Goal: Task Accomplishment & Management: Manage account settings

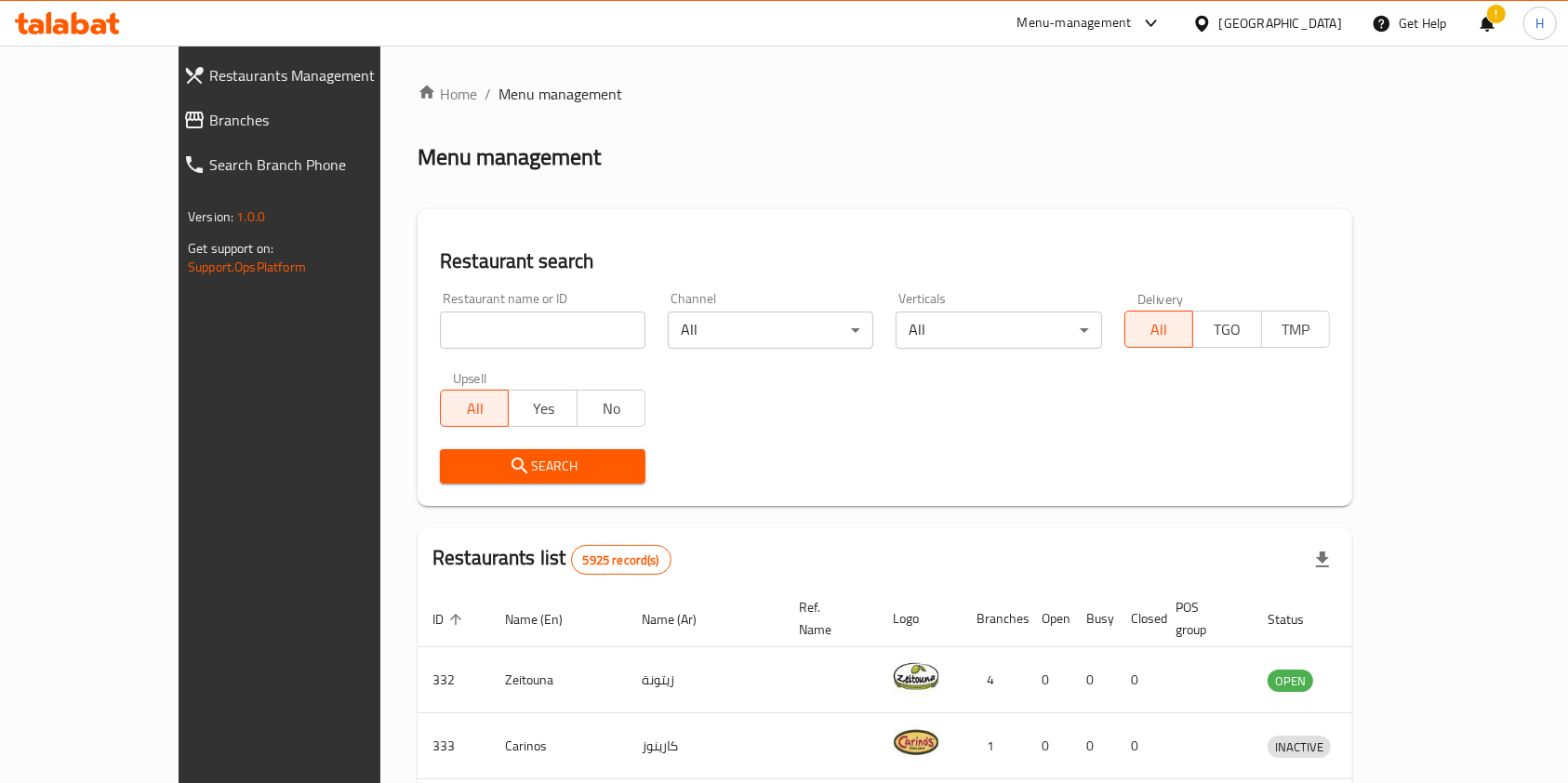
click at [439, 304] on div "Restaurant name or ID Restaurant name or ID" at bounding box center [542, 320] width 205 height 57
click at [439, 323] on input "search" at bounding box center [542, 330] width 205 height 37
type input "s"
click button "Search" at bounding box center [542, 467] width 205 height 35
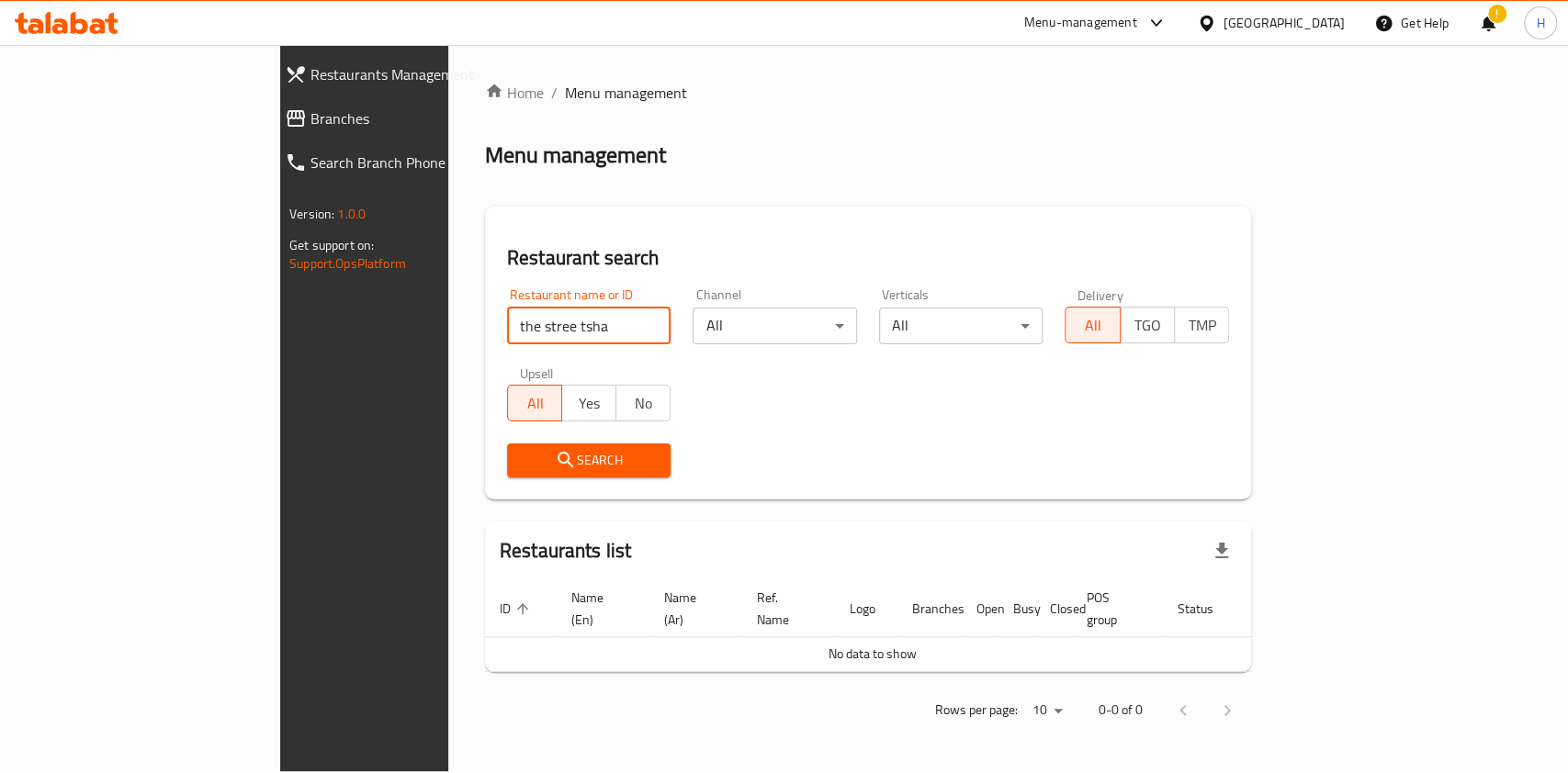
drag, startPoint x: 433, startPoint y: 336, endPoint x: 0, endPoint y: 385, distance: 435.8
click at [280, 385] on div "Restaurants Management Branches Search Branch Phone Version: 1.0.0 Get support …" at bounding box center [784, 408] width 1008 height 726
type input "The street [PERSON_NAME]"
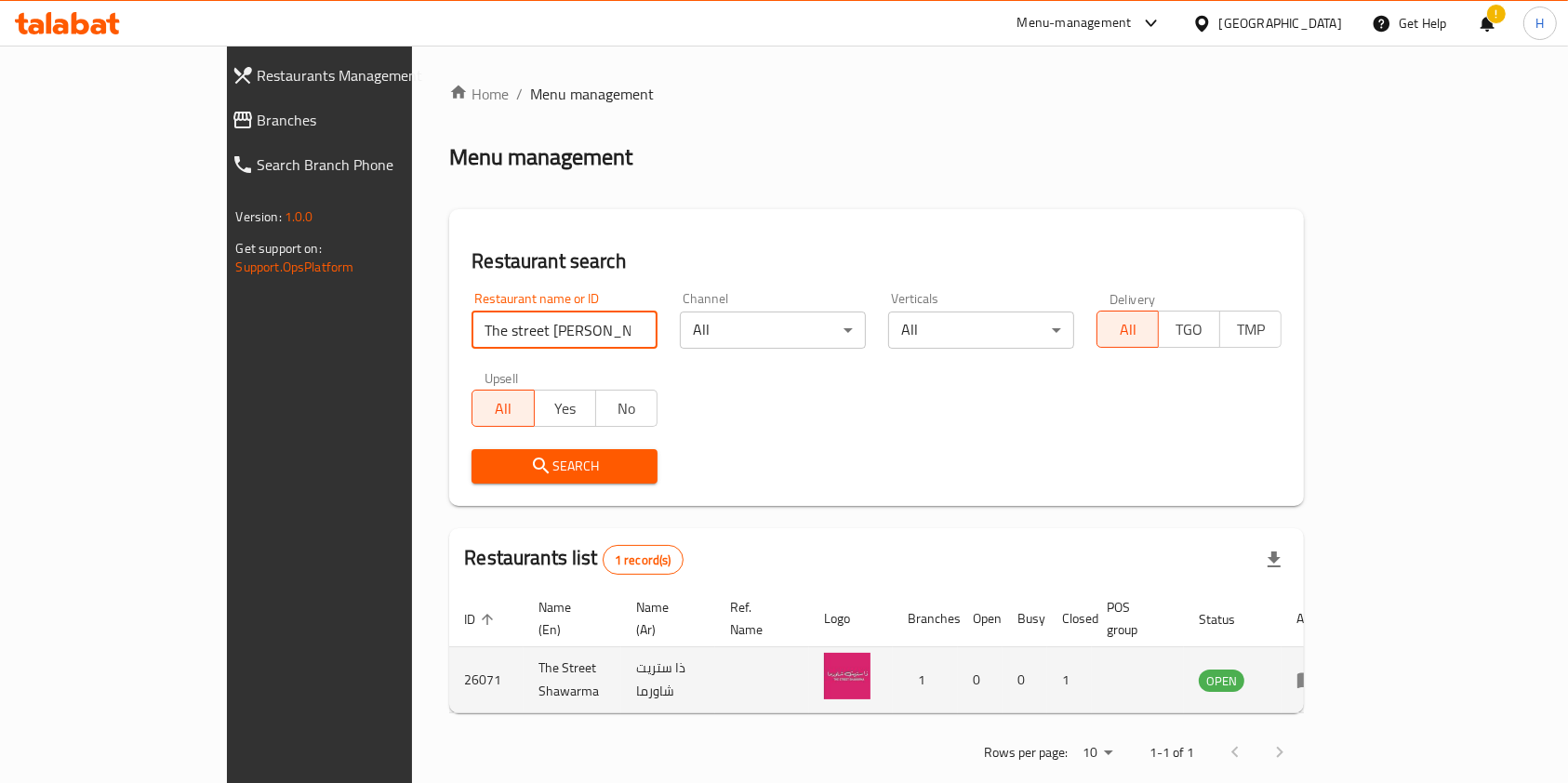
click at [1317, 673] on icon "enhanced table" at bounding box center [1307, 680] width 20 height 15
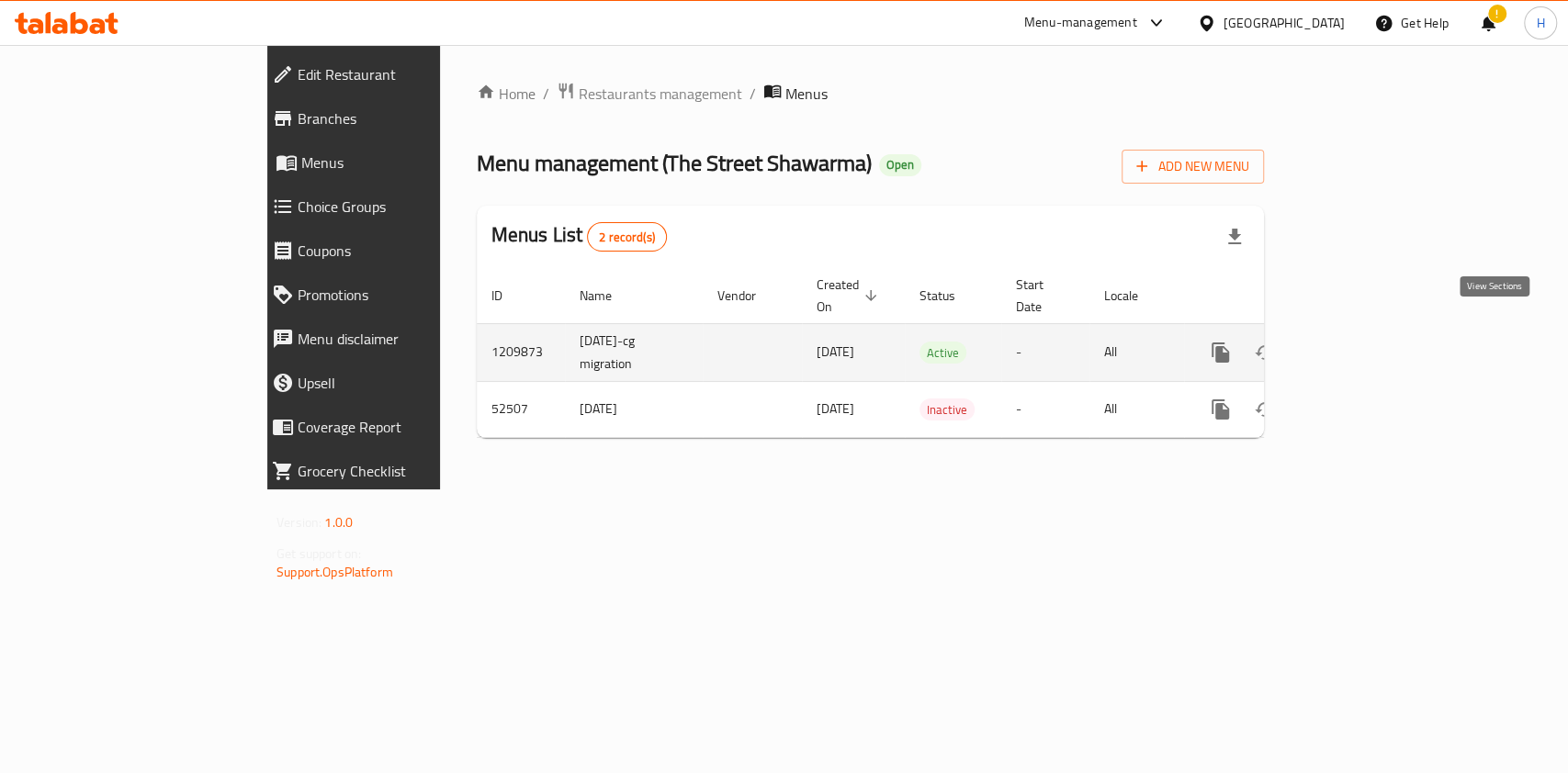
click at [1375, 331] on link "enhanced table" at bounding box center [1353, 353] width 44 height 44
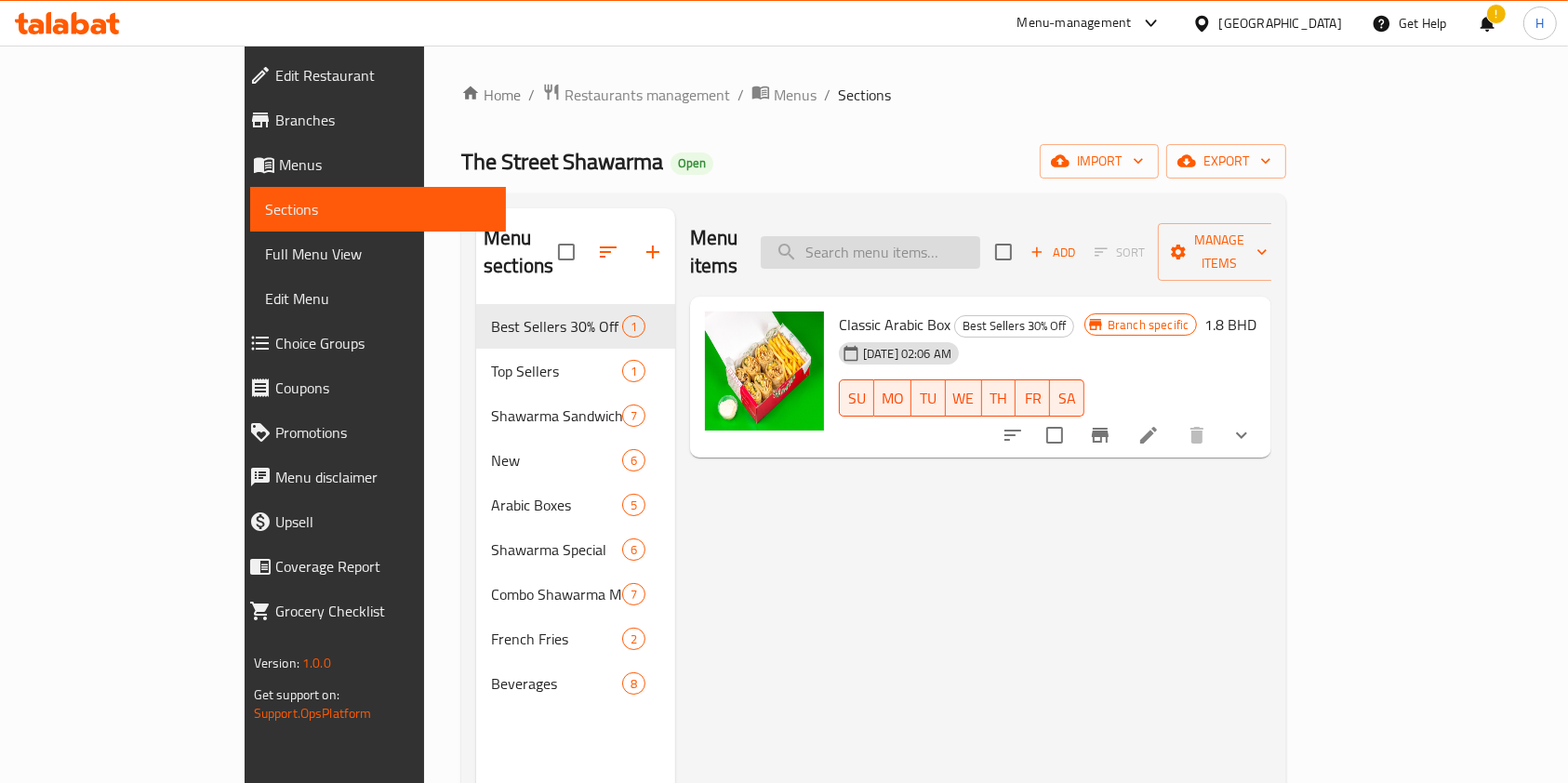
click at [980, 242] on input "search" at bounding box center [870, 253] width 220 height 33
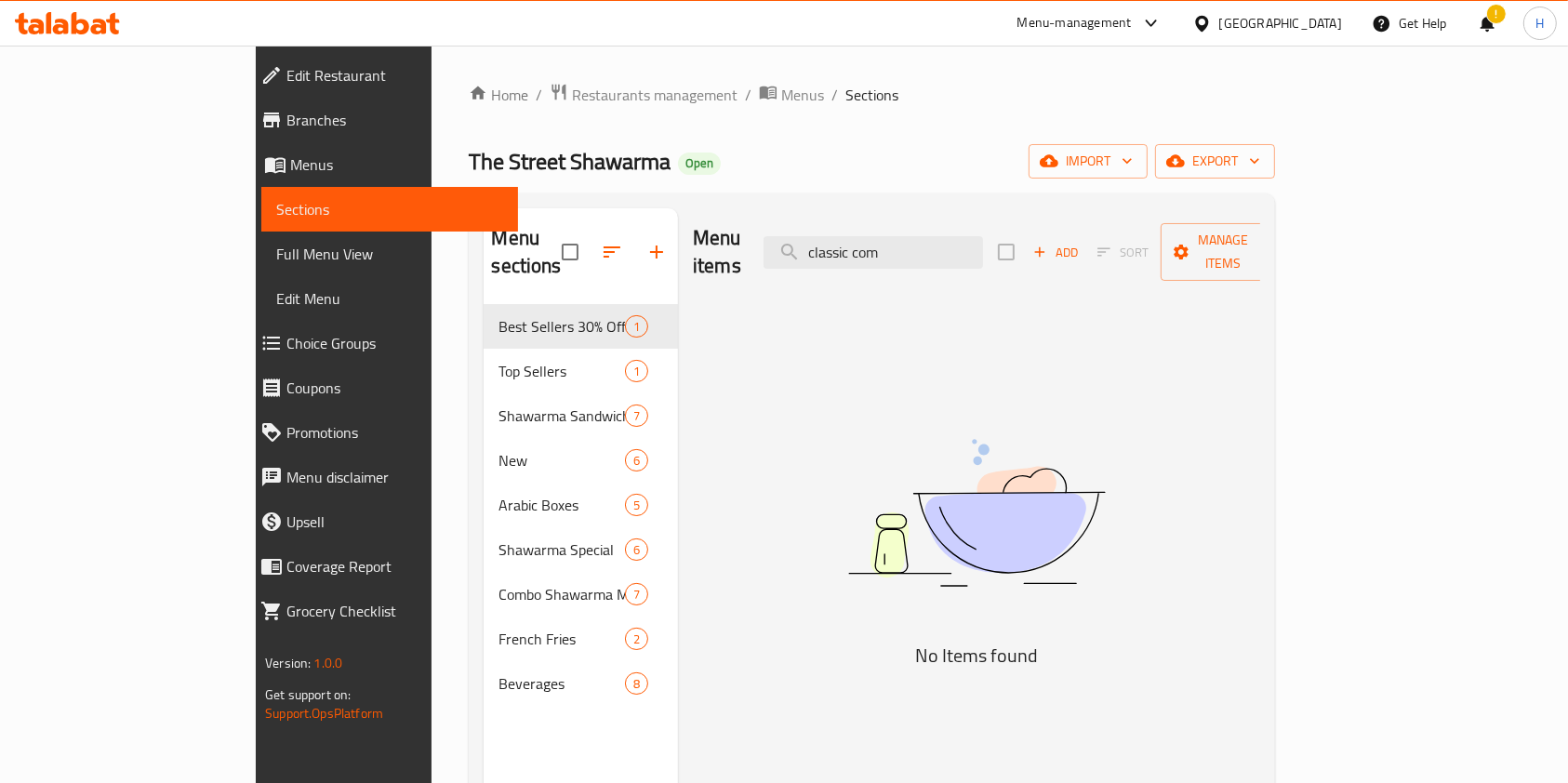
drag, startPoint x: 987, startPoint y: 249, endPoint x: 747, endPoint y: 242, distance: 240.1
click at [749, 242] on div "Menu items classic com Add Sort Manage items" at bounding box center [977, 252] width 567 height 88
type input "C"
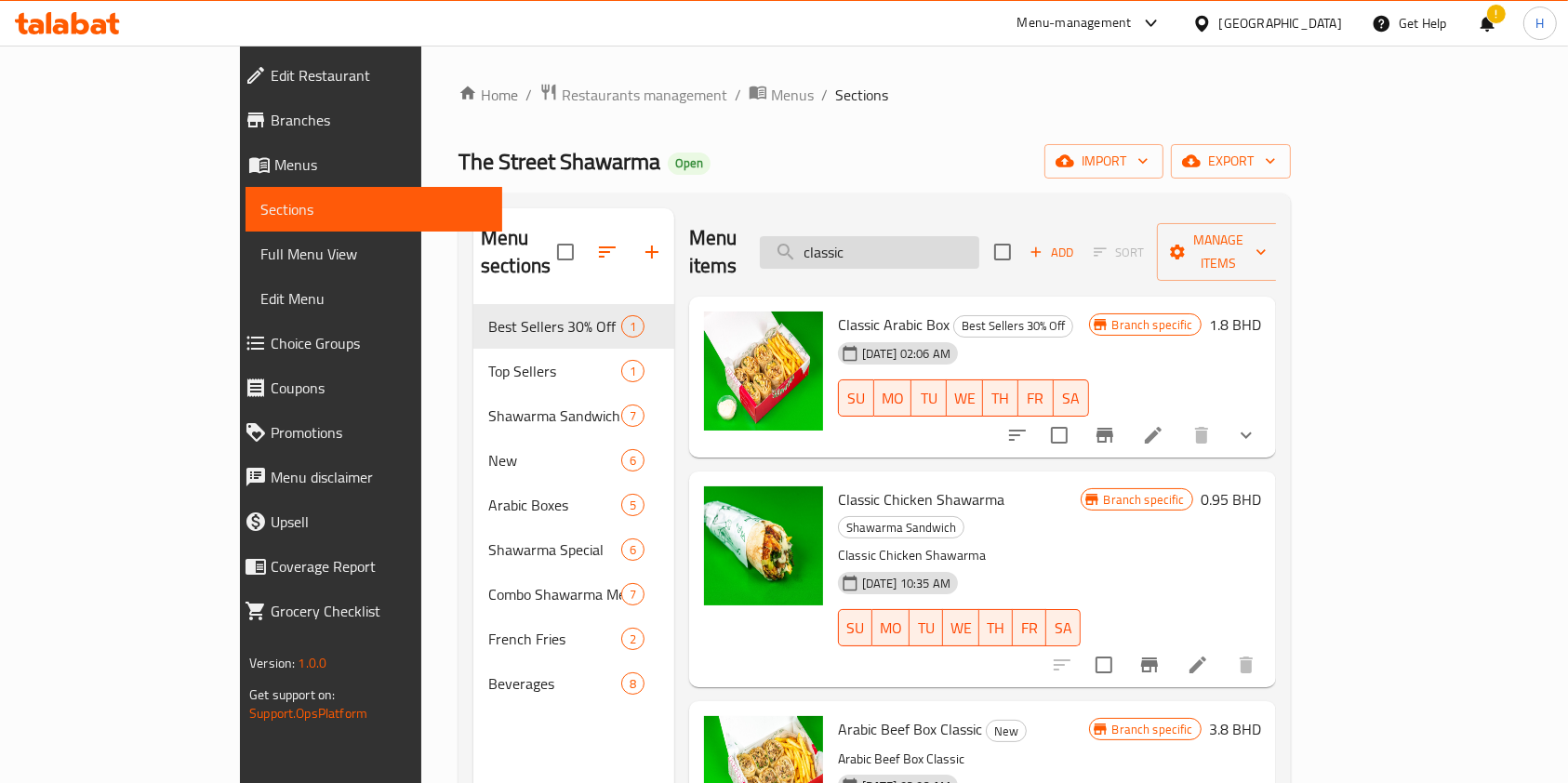
click at [945, 236] on input "classic" at bounding box center [869, 253] width 220 height 33
type input "classic shawa"
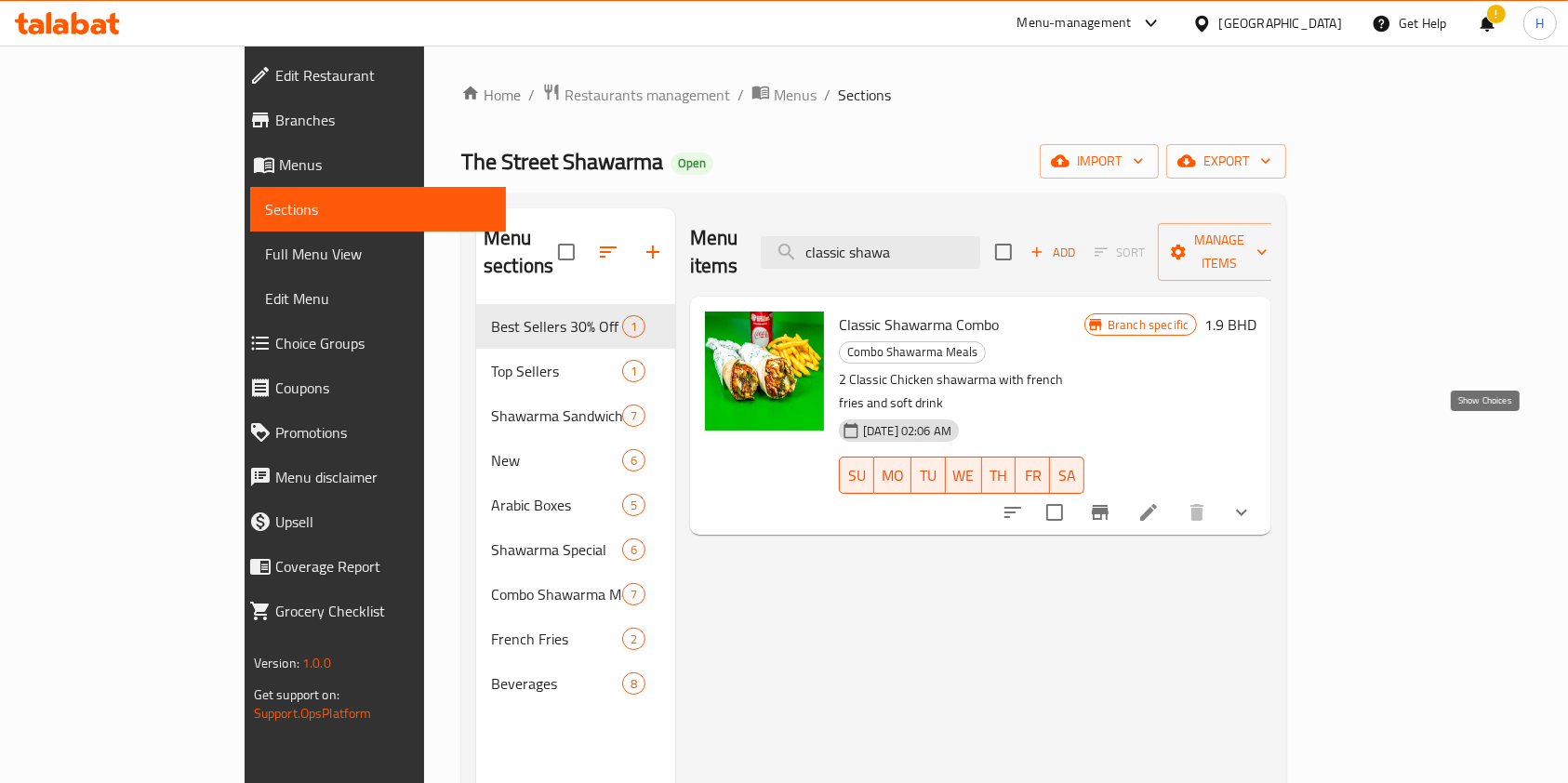
click at [1247, 509] on icon "show more" at bounding box center [1242, 512] width 12 height 7
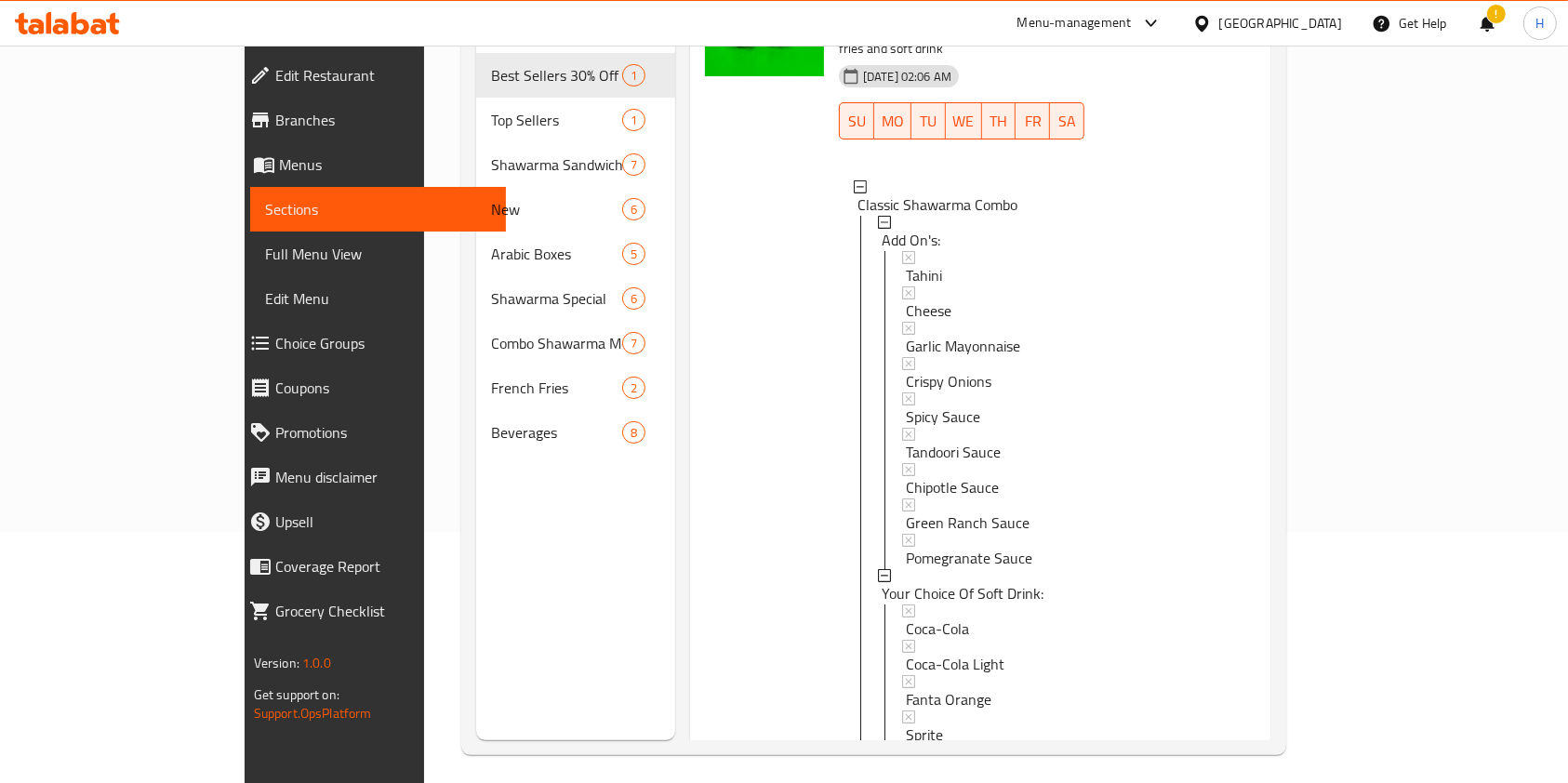
scroll to position [260, 0]
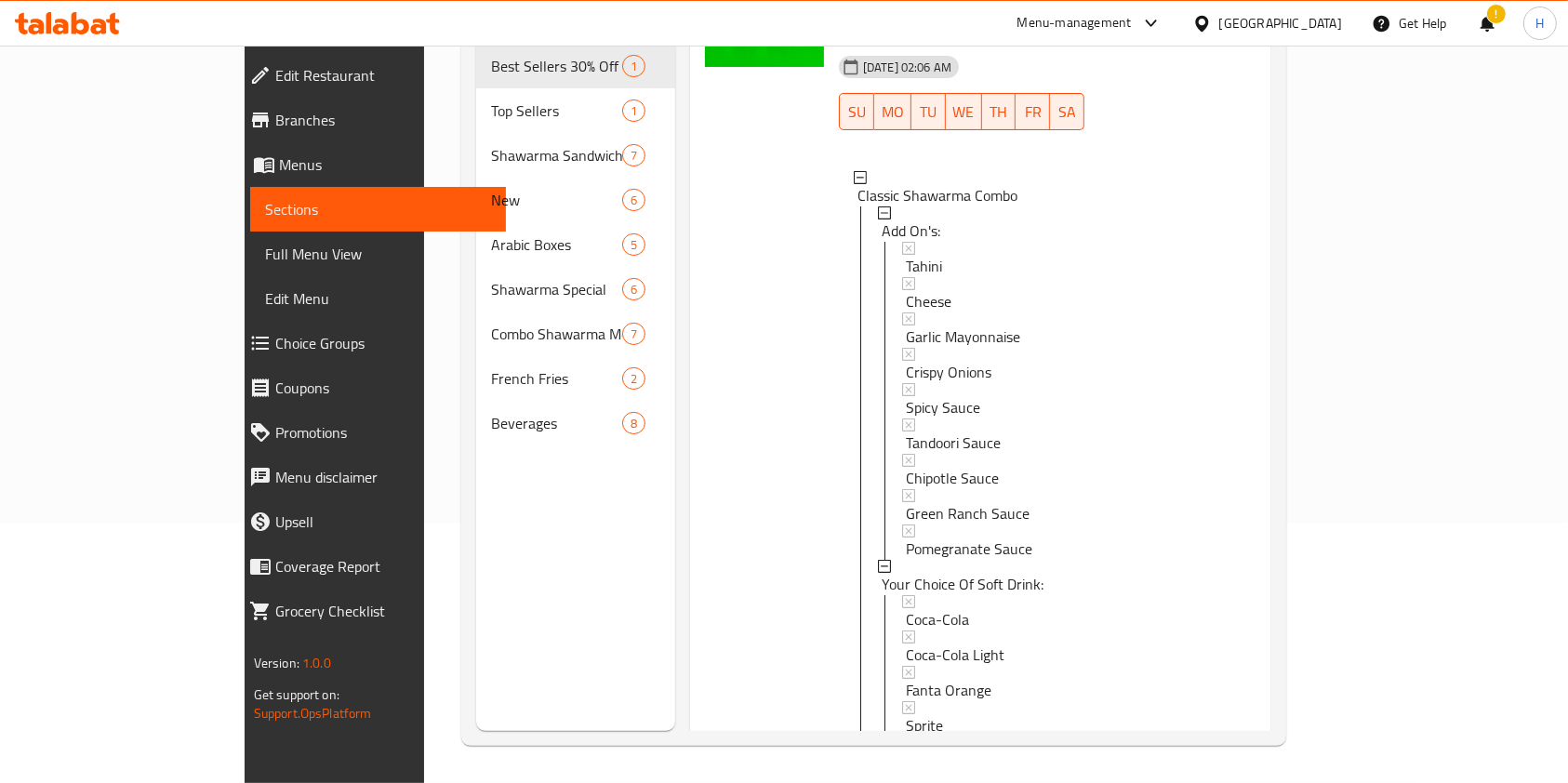
click at [1108, 759] on icon "Branch-specific-item" at bounding box center [1100, 766] width 16 height 15
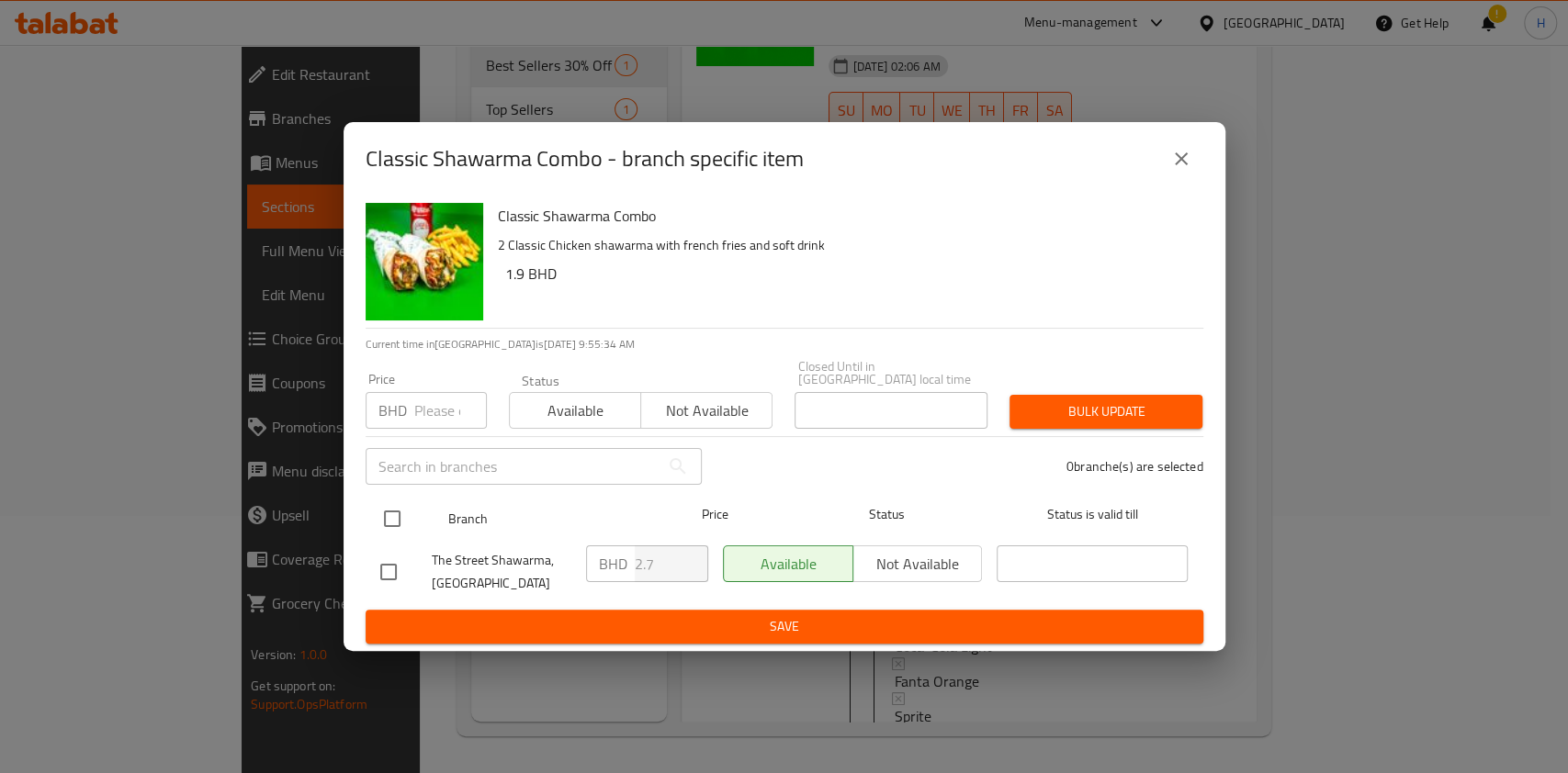
click at [398, 500] on input "checkbox" at bounding box center [392, 519] width 38 height 38
checkbox input "true"
click at [1188, 156] on icon "close" at bounding box center [1181, 159] width 22 height 22
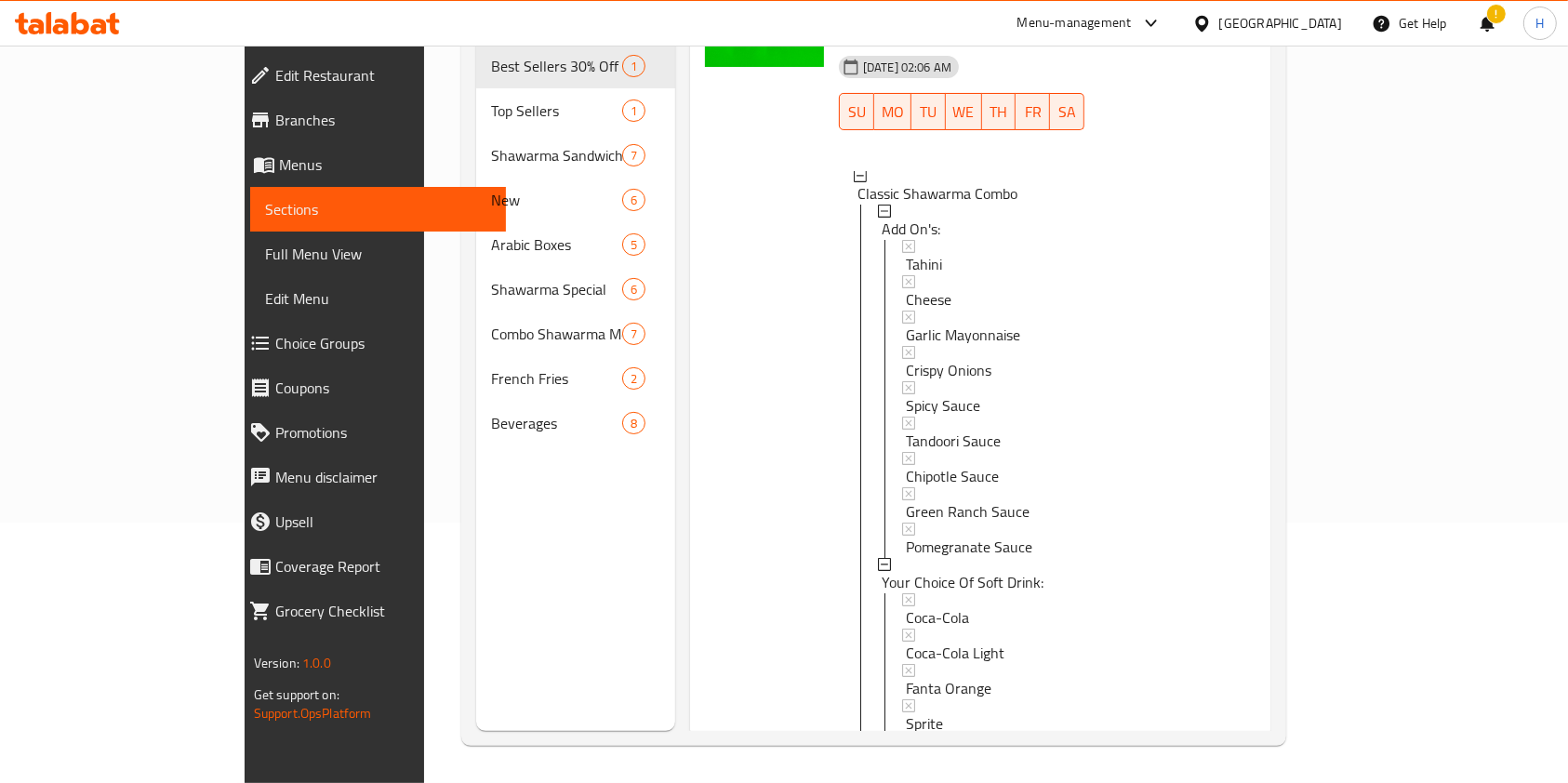
click at [1108, 759] on icon "Branch-specific-item" at bounding box center [1100, 766] width 16 height 15
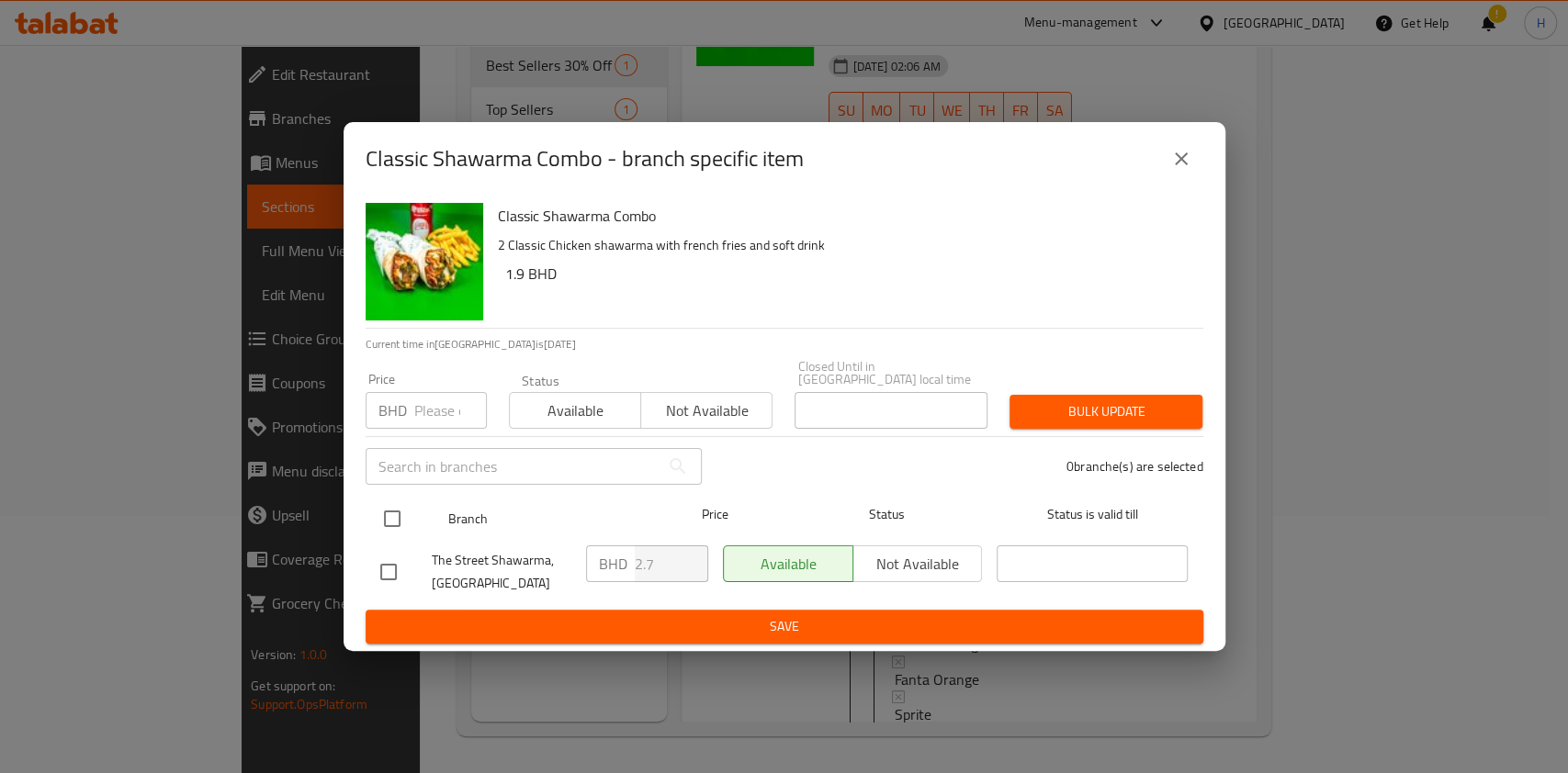
click at [386, 500] on input "checkbox" at bounding box center [392, 519] width 38 height 38
checkbox input "true"
drag, startPoint x: 657, startPoint y: 566, endPoint x: 316, endPoint y: 603, distance: 343.0
click at [316, 603] on div "Classic Shawarma Combo - branch specific item Classic Shawarma Combo 2 Classic …" at bounding box center [784, 386] width 1568 height 773
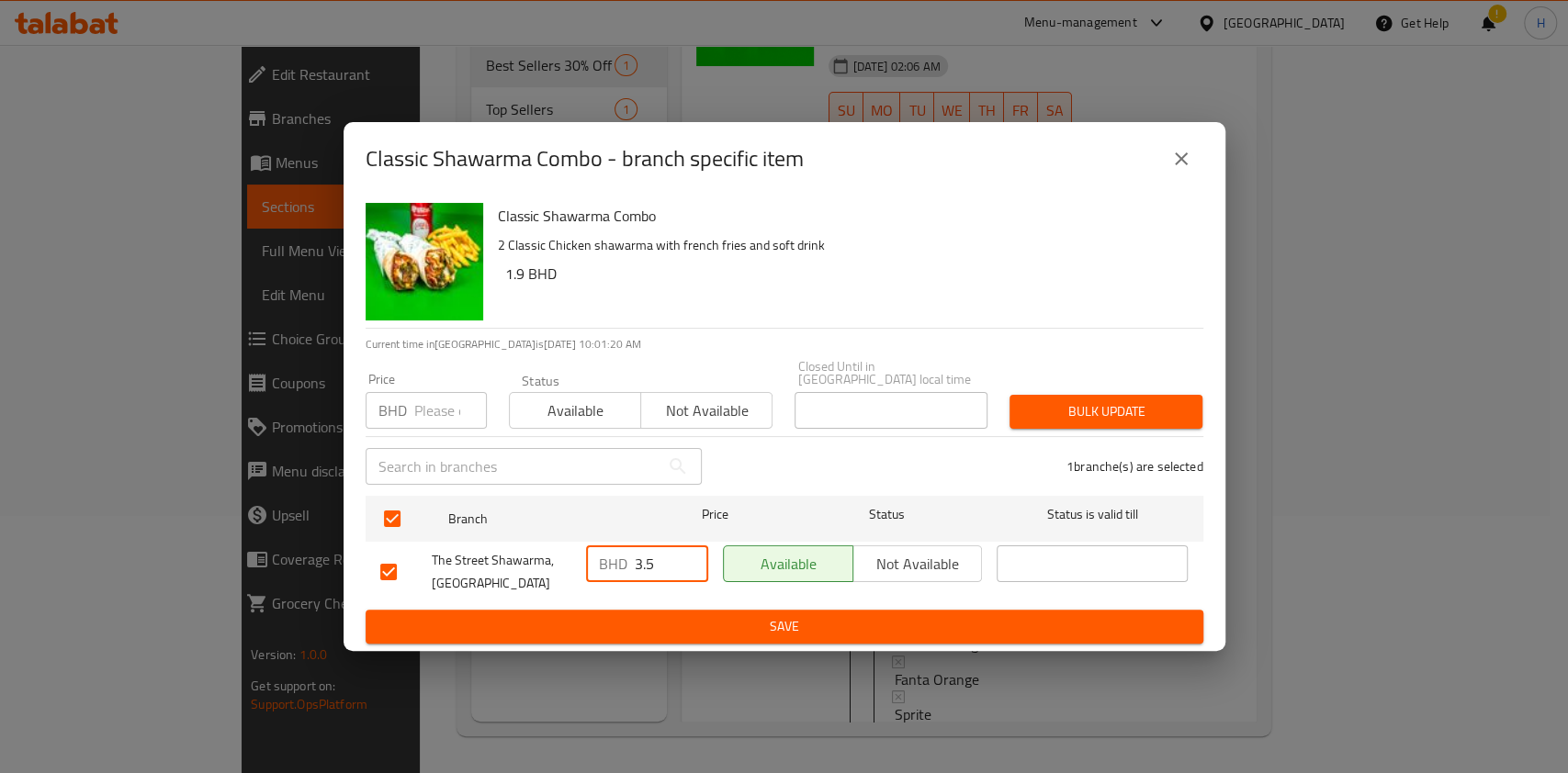
type input "3.5"
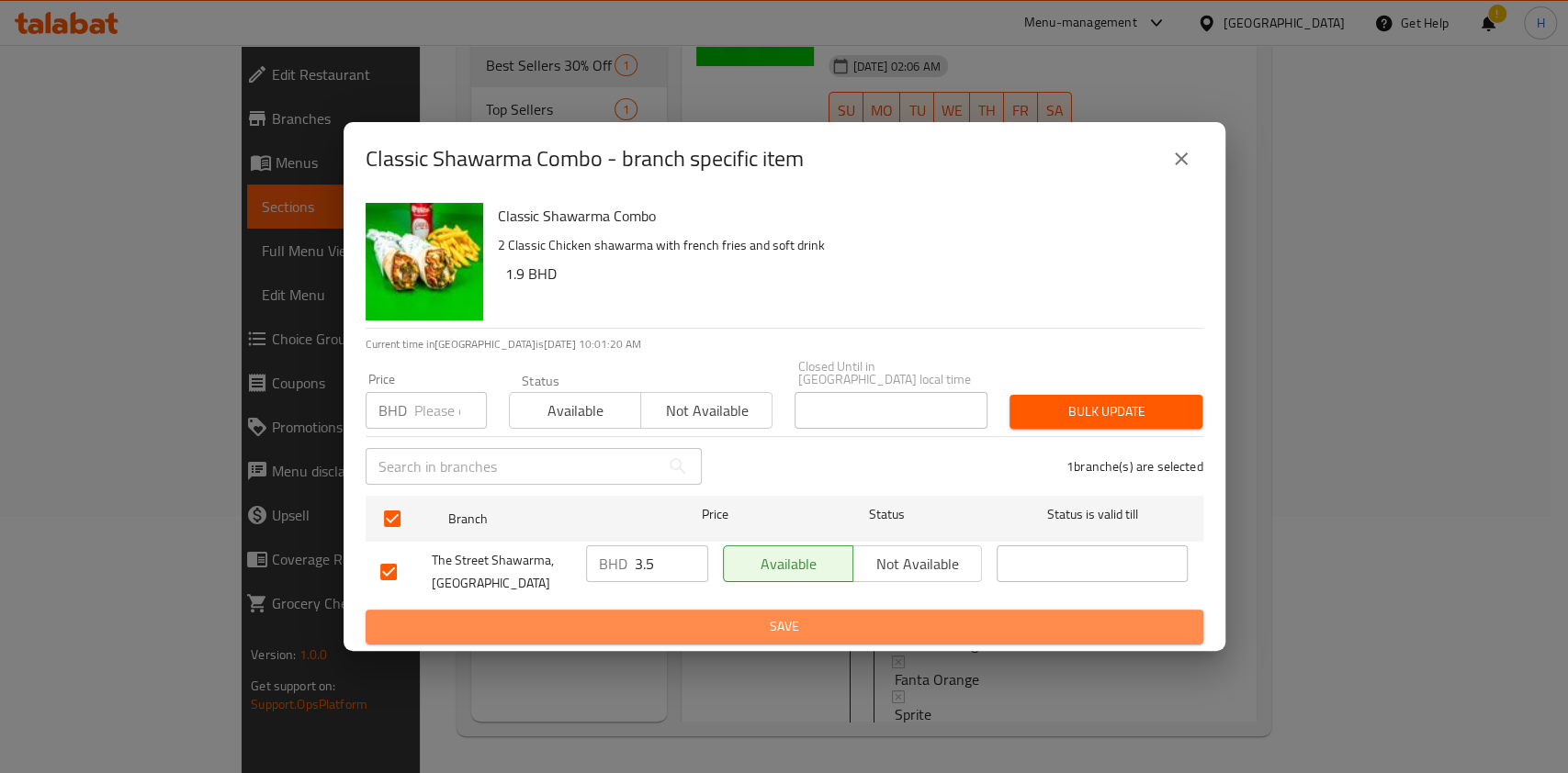
click at [695, 615] on span "Save" at bounding box center [784, 627] width 808 height 23
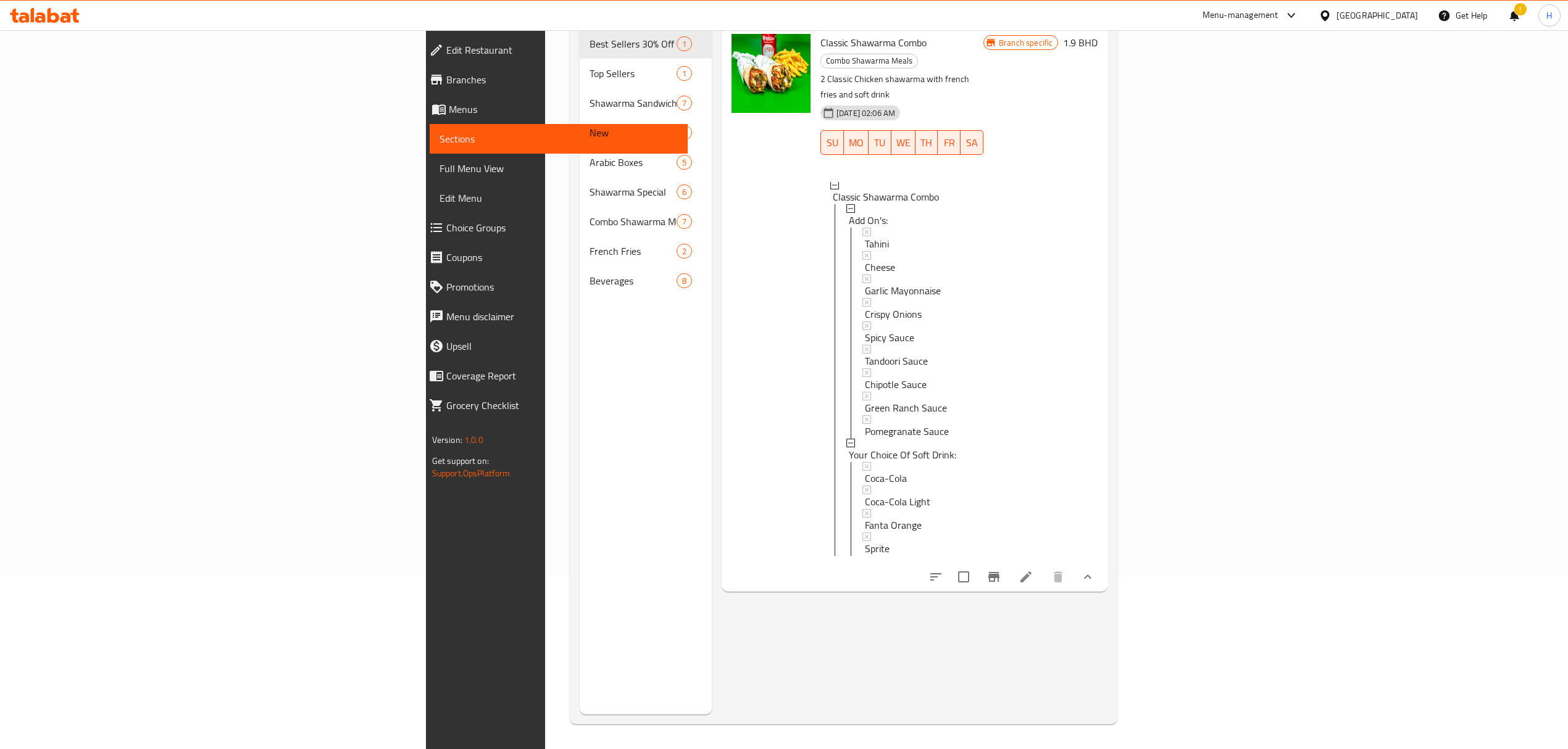
scroll to position [0, 0]
click at [48, 30] on div "Menu-management [GEOGRAPHIC_DATA] Get Help ! H" at bounding box center [784, 15] width 1568 height 30
click at [48, 19] on icon at bounding box center [53, 15] width 12 height 15
